Goal: Communication & Community: Answer question/provide support

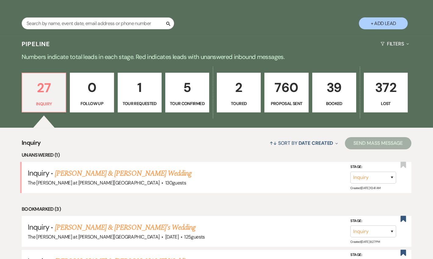
scroll to position [111, 0]
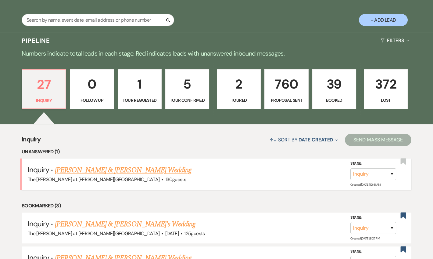
click at [136, 169] on link "[PERSON_NAME] & [PERSON_NAME] Wedding" at bounding box center [123, 169] width 137 height 11
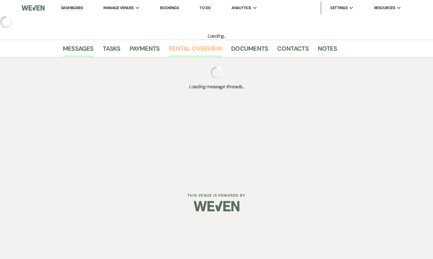
select select "17"
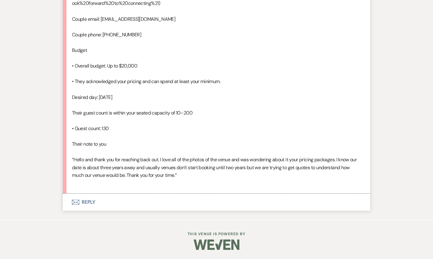
scroll to position [457, 0]
click at [91, 205] on button "Envelope Reply" at bounding box center [216, 201] width 307 height 17
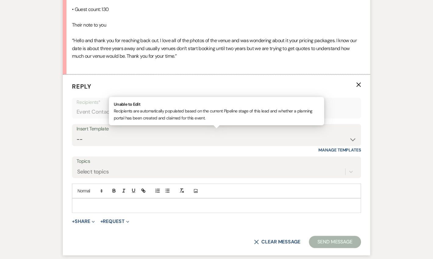
scroll to position [574, 0]
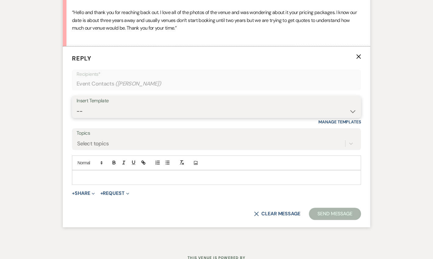
click at [87, 117] on select "-- Weven Planning Portal Introduction (Booked Events) Tour Request Response Fol…" at bounding box center [217, 111] width 280 height 12
select select "4367"
click at [77, 117] on select "-- Weven Planning Portal Introduction (Booked Events) Tour Request Response Fol…" at bounding box center [217, 111] width 280 height 12
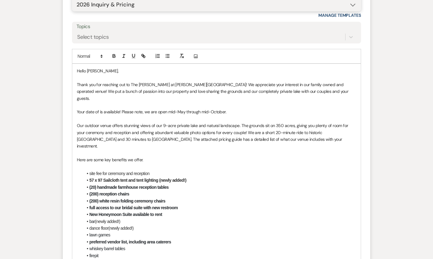
scroll to position [685, 0]
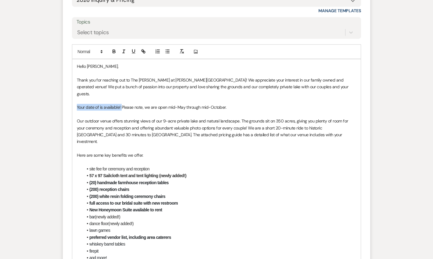
drag, startPoint x: 121, startPoint y: 130, endPoint x: 60, endPoint y: 128, distance: 61.0
click at [194, 110] on p "Please note, we are open mid-May through mid-October." at bounding box center [216, 107] width 279 height 7
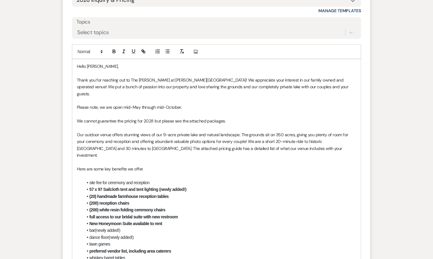
click at [151, 124] on p "We cannot guarantee the pricing for 2028 but please see the attached packages." at bounding box center [216, 120] width 279 height 7
click at [245, 124] on p "We cannot guarantee the pricing for 2028 at this time, but please see the attac…" at bounding box center [216, 120] width 279 height 7
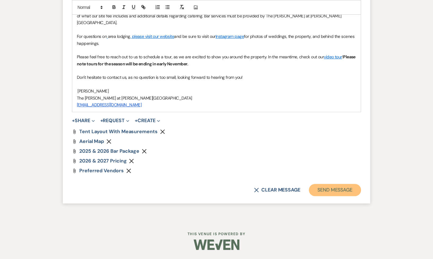
click at [318, 185] on button "Send Message" at bounding box center [335, 190] width 52 height 12
